Goal: Browse casually

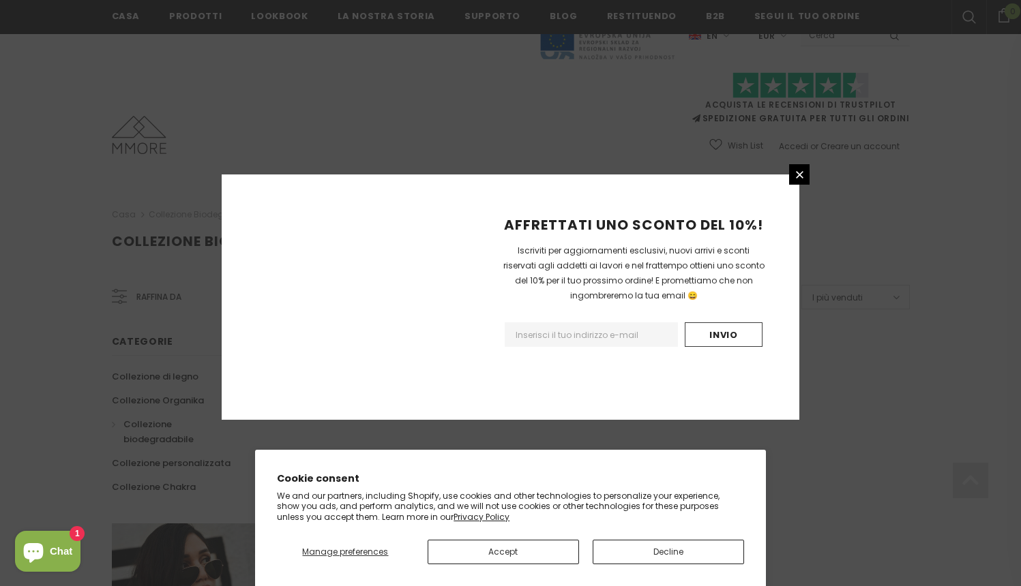
scroll to position [811, 0]
